Goal: Task Accomplishment & Management: Use online tool/utility

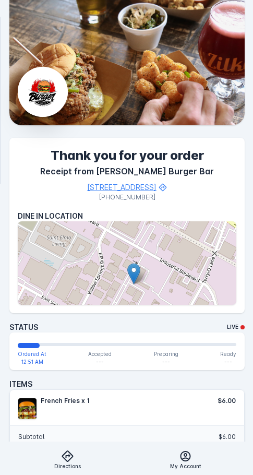
click at [213, 221] on h4 "Dine In Location" at bounding box center [127, 215] width 218 height 11
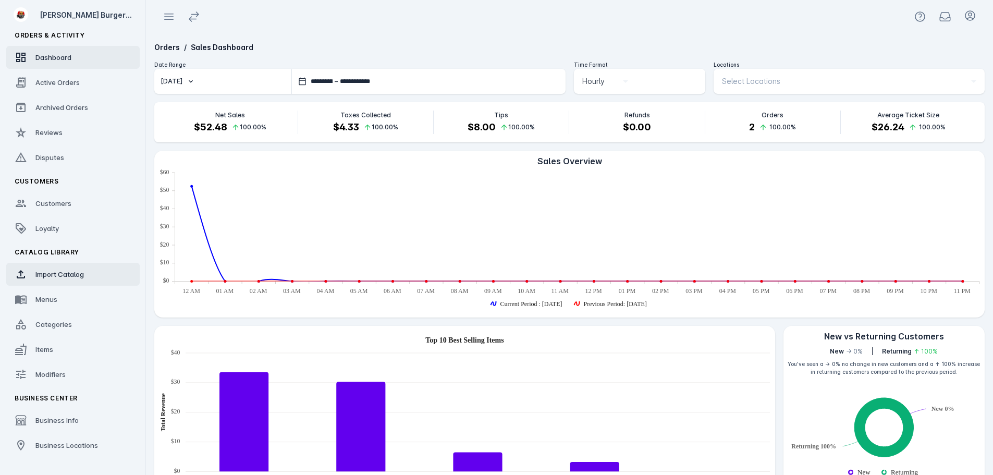
click at [50, 281] on link "Import Catalog" at bounding box center [72, 274] width 133 height 23
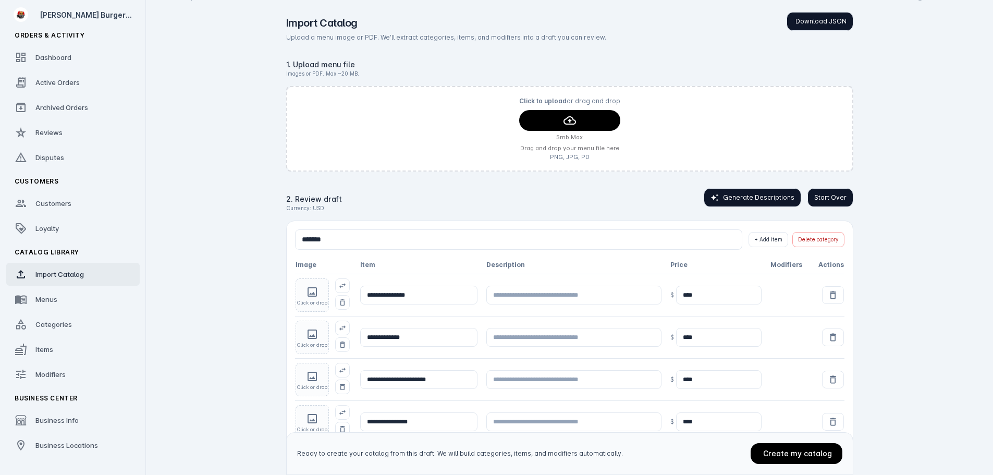
scroll to position [29, 0]
